Goal: Transaction & Acquisition: Purchase product/service

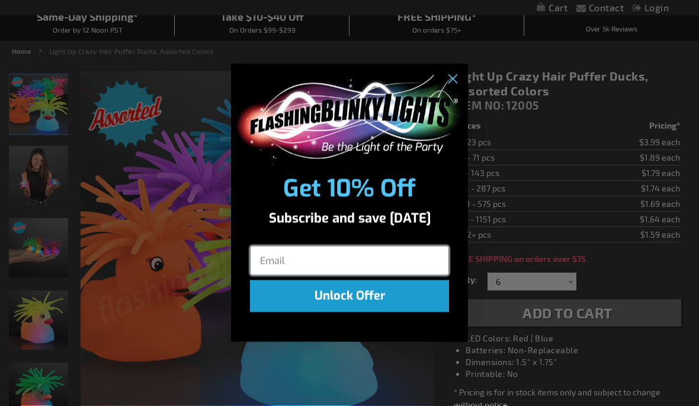
scroll to position [105, 0]
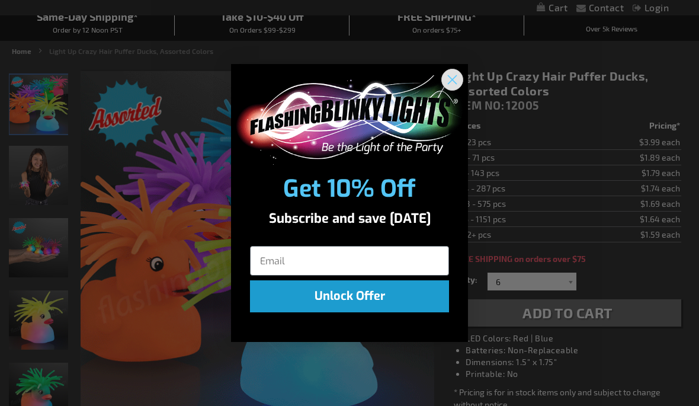
click at [442, 78] on circle "Close dialog" at bounding box center [452, 80] width 20 height 20
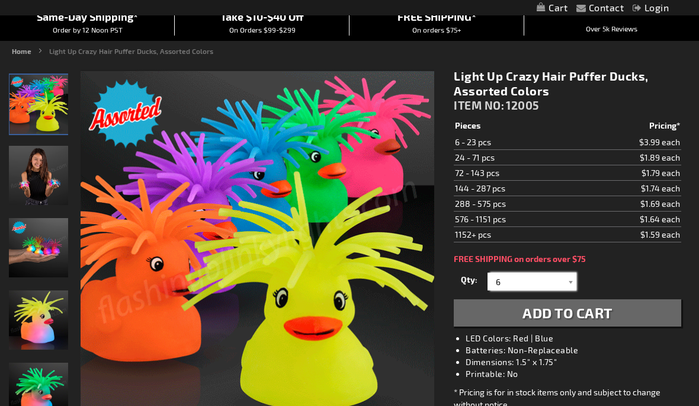
click at [520, 284] on input "6" at bounding box center [533, 281] width 86 height 18
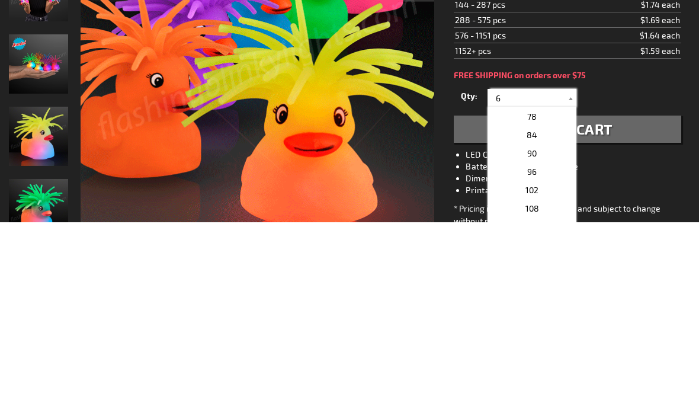
scroll to position [222, 0]
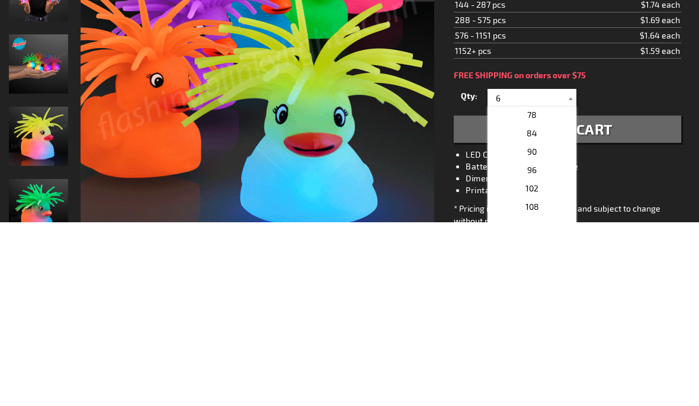
click at [534, 308] on p "84" at bounding box center [531, 317] width 89 height 18
type input "84"
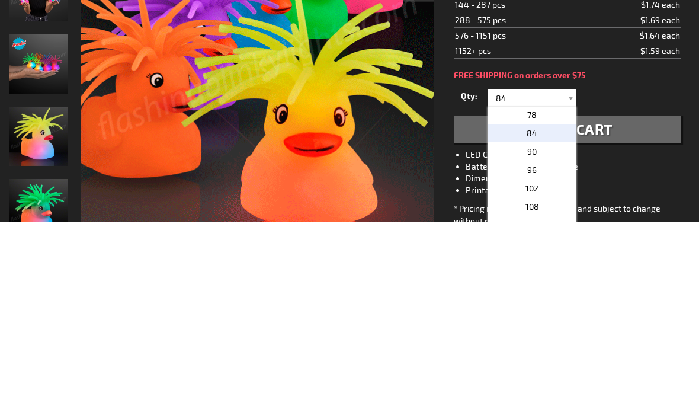
scroll to position [289, 0]
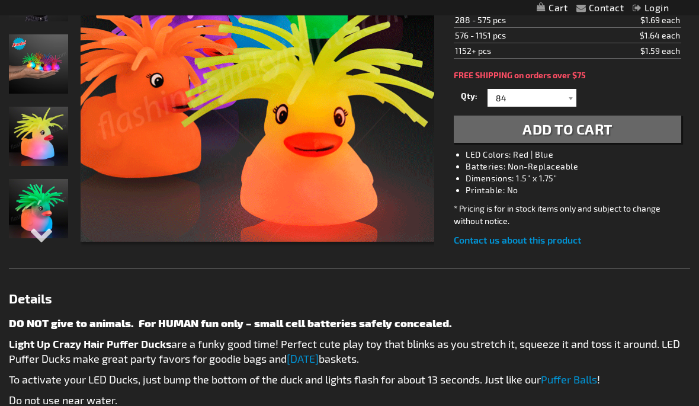
click at [604, 131] on span "Add to Cart" at bounding box center [567, 128] width 90 height 17
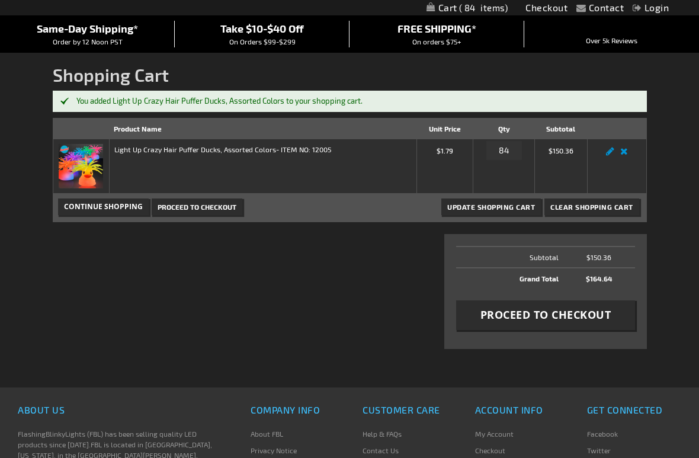
scroll to position [101, 0]
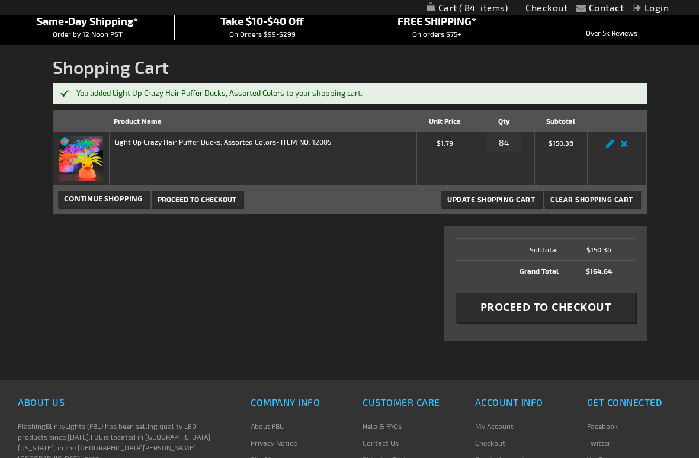
click at [605, 310] on span "Proceed to Checkout" at bounding box center [545, 307] width 131 height 15
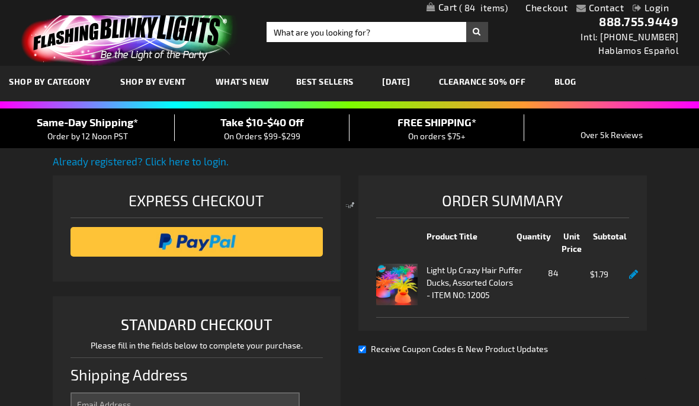
select select "US"
